Goal: Task Accomplishment & Management: Use online tool/utility

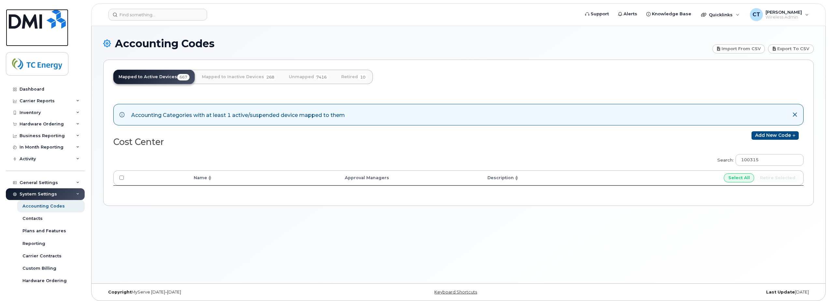
click at [40, 20] on img at bounding box center [37, 19] width 57 height 20
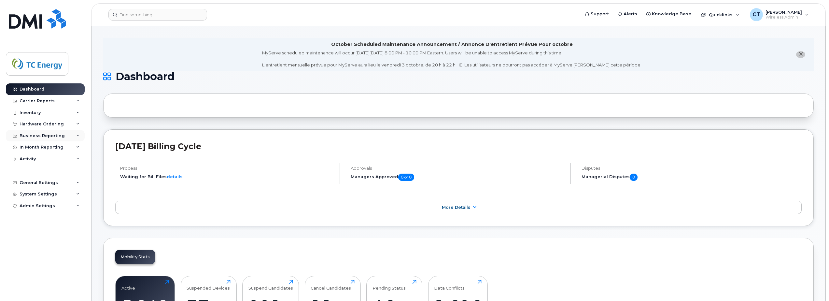
click at [36, 135] on div "Business Reporting" at bounding box center [42, 135] width 45 height 5
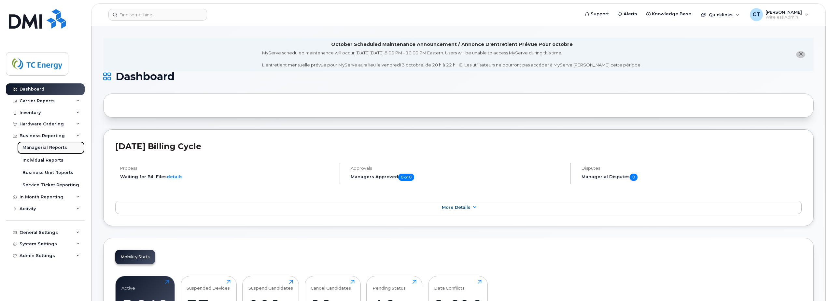
click at [36, 146] on div "Managerial Reports" at bounding box center [44, 148] width 45 height 6
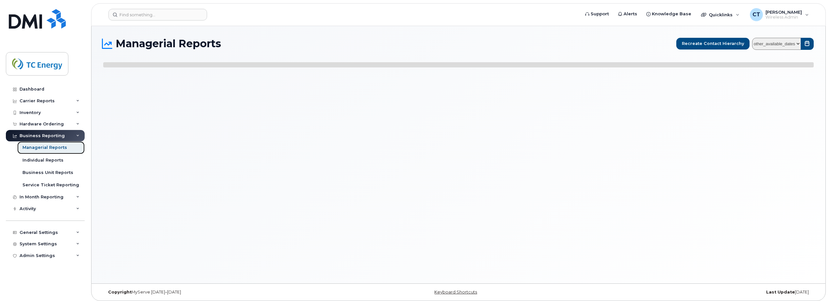
select select
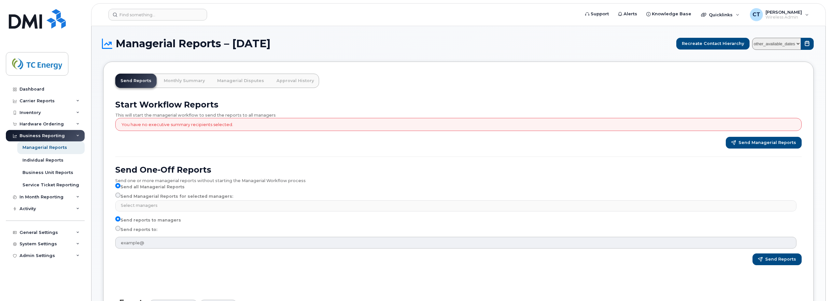
click at [138, 193] on label "Send Managerial Reports for selected managers:" at bounding box center [174, 197] width 118 height 8
click at [121, 193] on input "Send Managerial Reports for selected managers:" at bounding box center [117, 195] width 5 height 5
radio input "true"
click at [131, 230] on label "Send reports to:" at bounding box center [136, 230] width 42 height 8
click at [121, 230] on input "Send reports to:" at bounding box center [117, 228] width 5 height 5
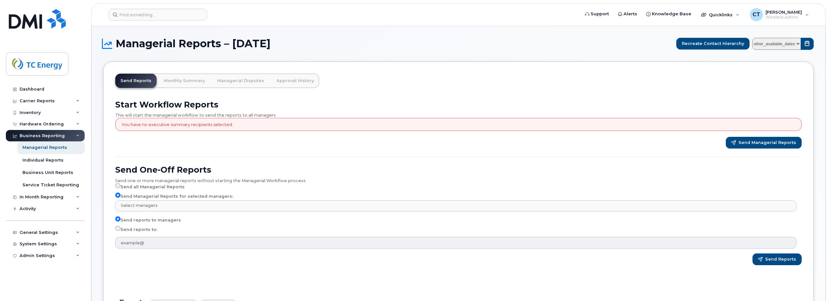
radio input "true"
click at [794, 42] on select "other_available_dates January September August July June May April March Februa…" at bounding box center [777, 44] width 49 height 12
click at [754, 38] on select "other_available_dates January September August July June May April March Februa…" at bounding box center [777, 44] width 49 height 12
click at [768, 44] on select "other_available_dates January September August July June May April March Februa…" at bounding box center [777, 44] width 49 height 12
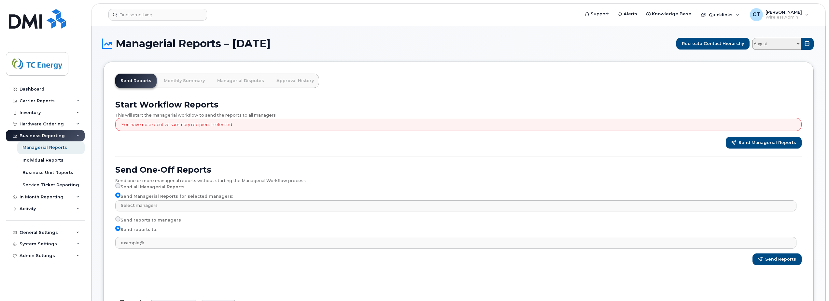
select select "/customer/a96a42c8-a90e-489f-b4a8-8a2d988e56d0/reports/b21df1d0-8f2d-11f0-9a8e-…"
click at [754, 38] on select "other_available_dates January September August July June May April March Februa…" at bounding box center [777, 44] width 49 height 12
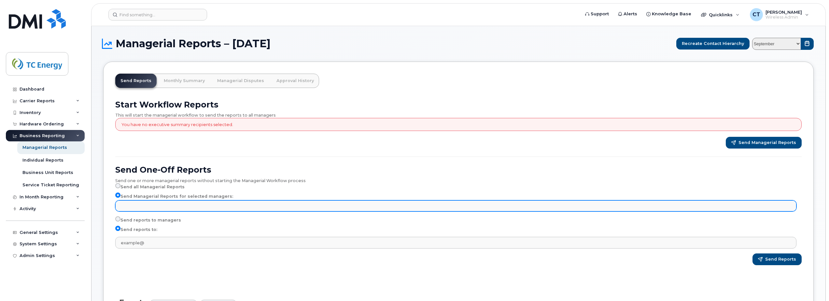
click at [162, 208] on input "text" at bounding box center [457, 205] width 676 height 9
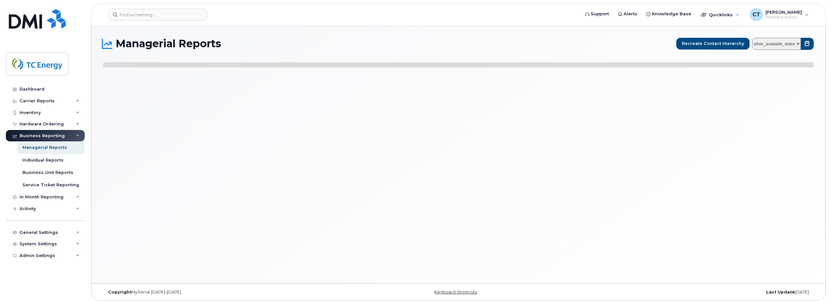
select select
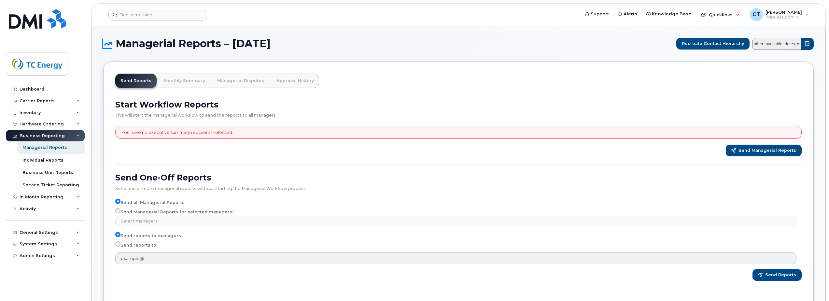
click at [162, 208] on div "Send all Managerial Reports Send Managerial Reports for selected managers: Sele…" at bounding box center [458, 213] width 687 height 28
click at [162, 209] on label "Send Managerial Reports for selected managers:" at bounding box center [174, 212] width 118 height 8
click at [121, 209] on input "Send Managerial Reports for selected managers:" at bounding box center [117, 210] width 5 height 5
radio input "true"
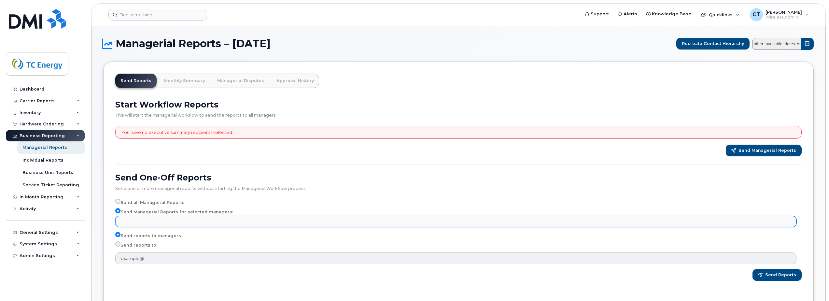
click at [162, 220] on input "text" at bounding box center [457, 221] width 676 height 9
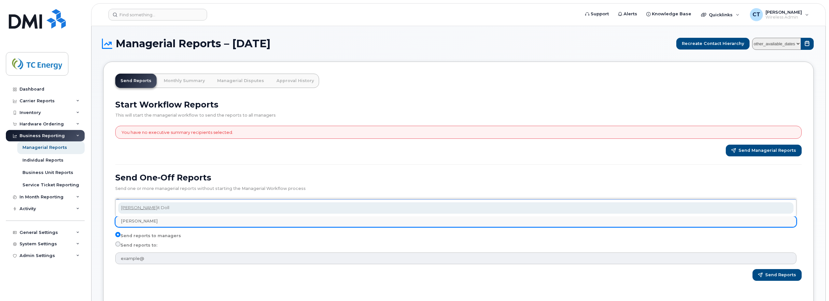
type input "garr"
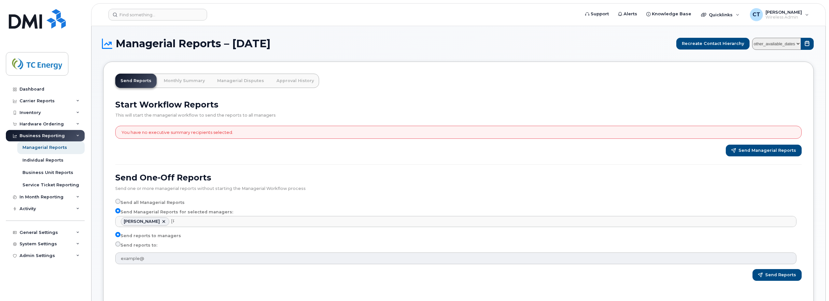
select select "2ea15384-2cd1-4281-8eb5-2063b7a8589f"
click at [155, 247] on label "Send reports to:" at bounding box center [136, 245] width 42 height 8
click at [121, 247] on input "Send reports to:" at bounding box center [117, 243] width 5 height 5
radio input "true"
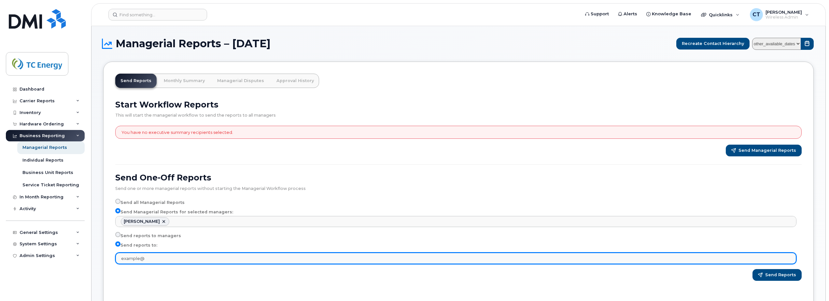
click at [160, 264] on input "text" at bounding box center [456, 258] width 682 height 12
type input "[PERSON_NAME][EMAIL_ADDRESS][DOMAIN_NAME]"
